Goal: Task Accomplishment & Management: Complete application form

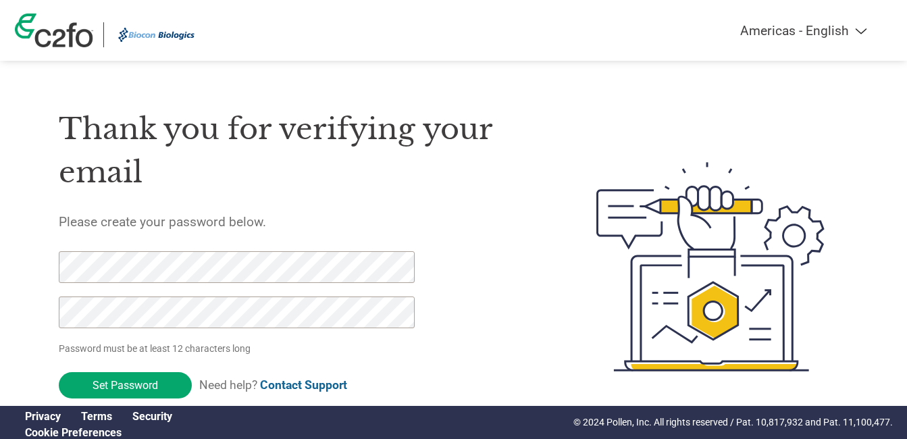
click at [388, 204] on div "Thank you for verifying your email Please create your password below. Password …" at bounding box center [296, 267] width 474 height 358
click at [647, 235] on img at bounding box center [710, 267] width 277 height 358
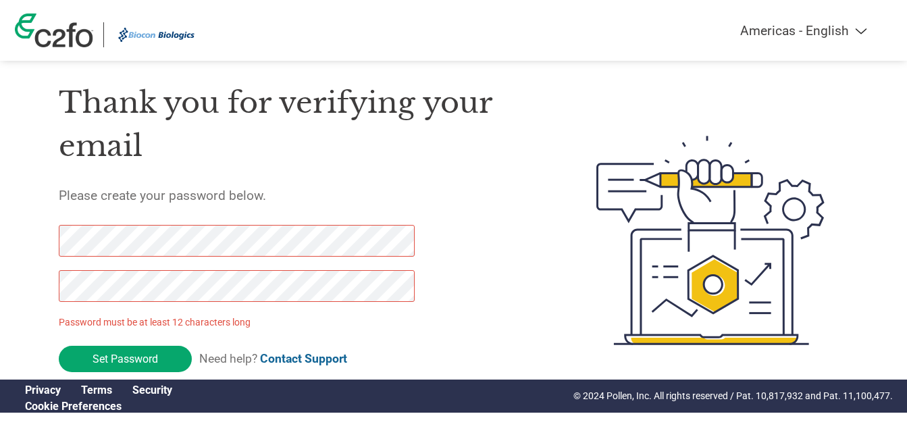
scroll to position [41, 0]
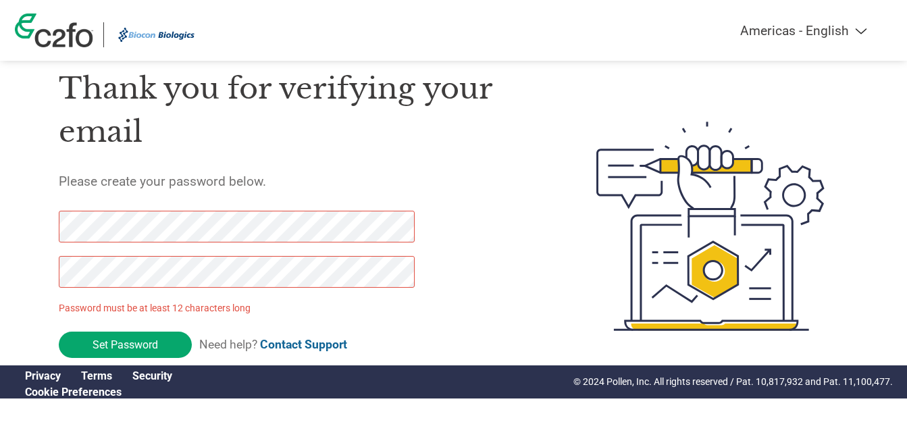
click at [153, 153] on h1 "Thank you for verifying your email" at bounding box center [296, 110] width 474 height 87
click at [364, 307] on p "Password must be at least 12 characters long" at bounding box center [239, 308] width 361 height 14
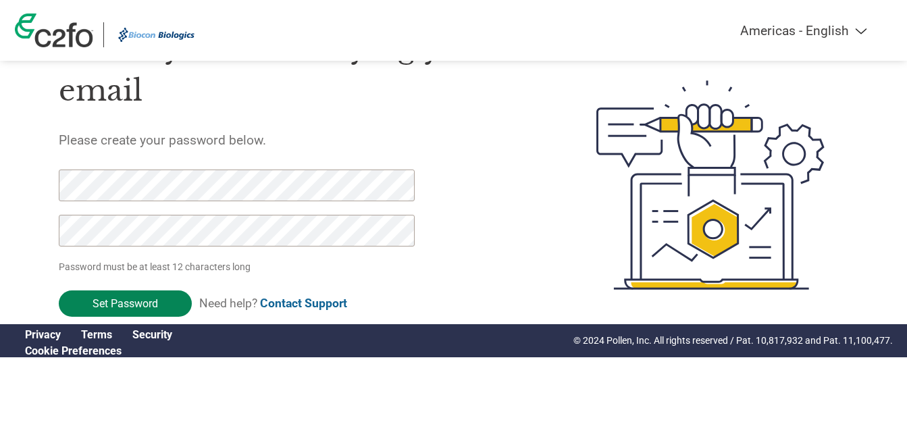
click at [130, 302] on input "Set Password" at bounding box center [125, 304] width 133 height 26
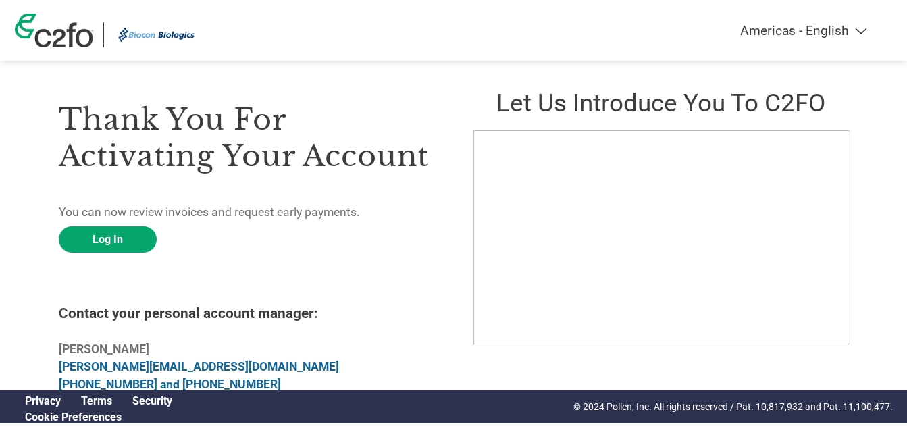
scroll to position [0, 0]
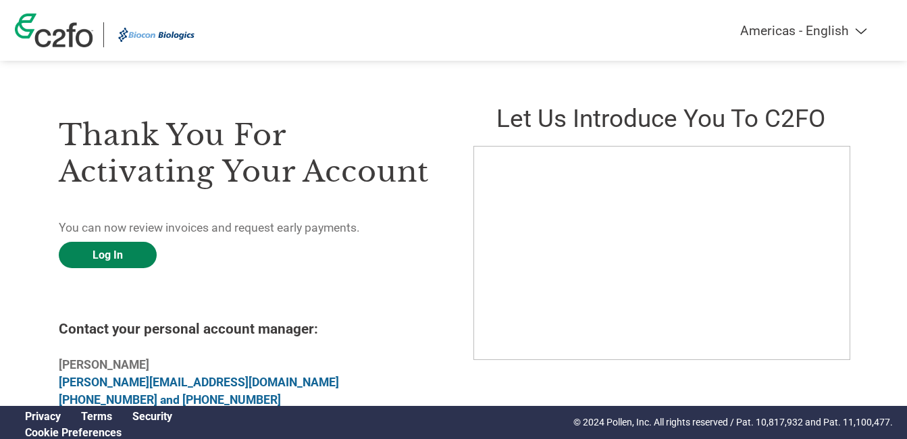
click at [104, 259] on link "Log In" at bounding box center [108, 255] width 98 height 26
